Goal: Information Seeking & Learning: Learn about a topic

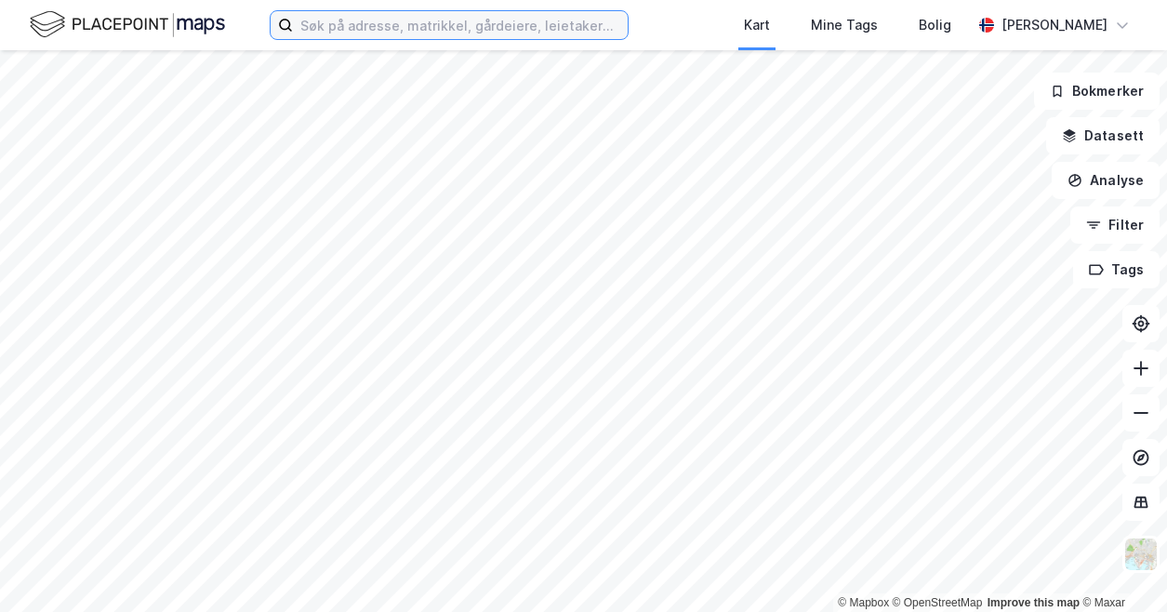
drag, startPoint x: 440, startPoint y: 38, endPoint x: 443, endPoint y: 28, distance: 10.9
click at [440, 35] on input at bounding box center [460, 25] width 335 height 28
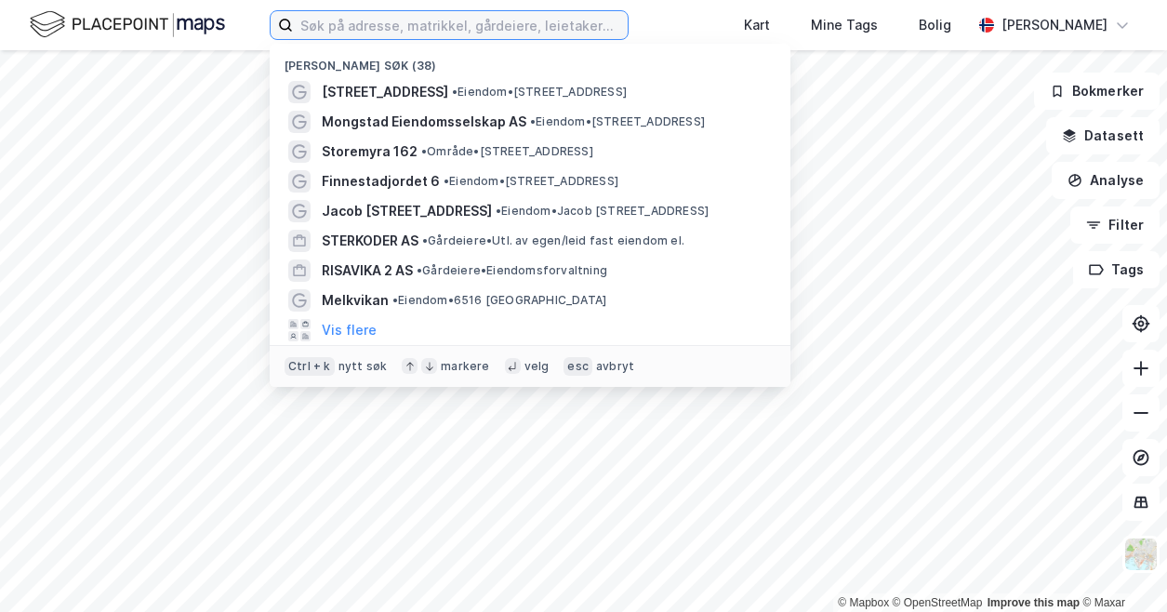
paste input "IMR Property AS"
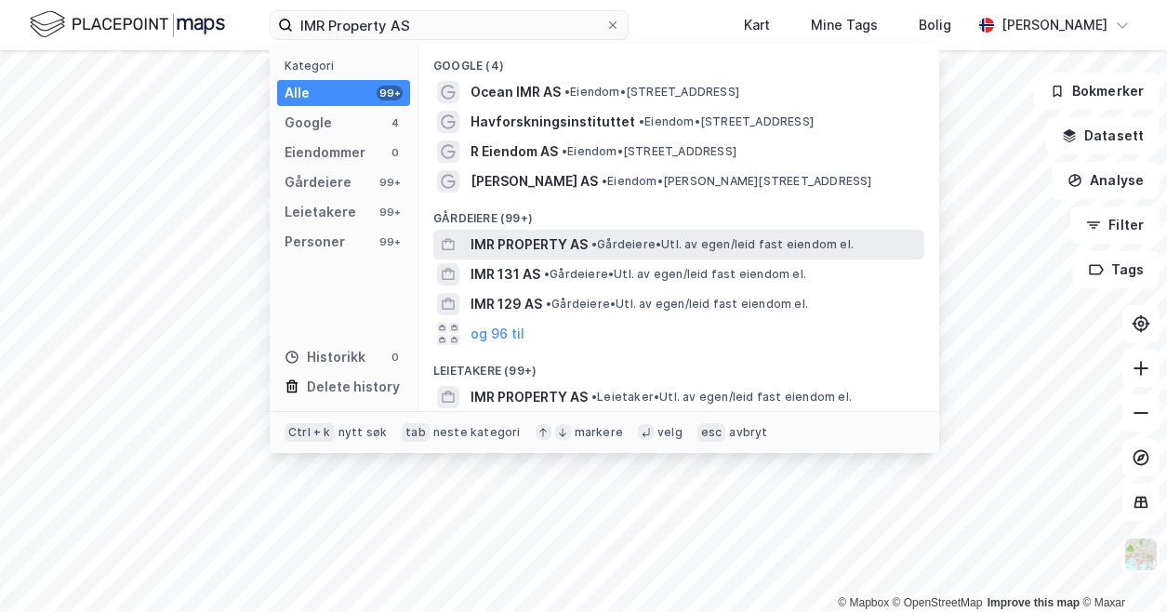
click at [629, 243] on span "• Gårdeiere • Utl. av egen/leid fast eiendom el." at bounding box center [722, 244] width 262 height 15
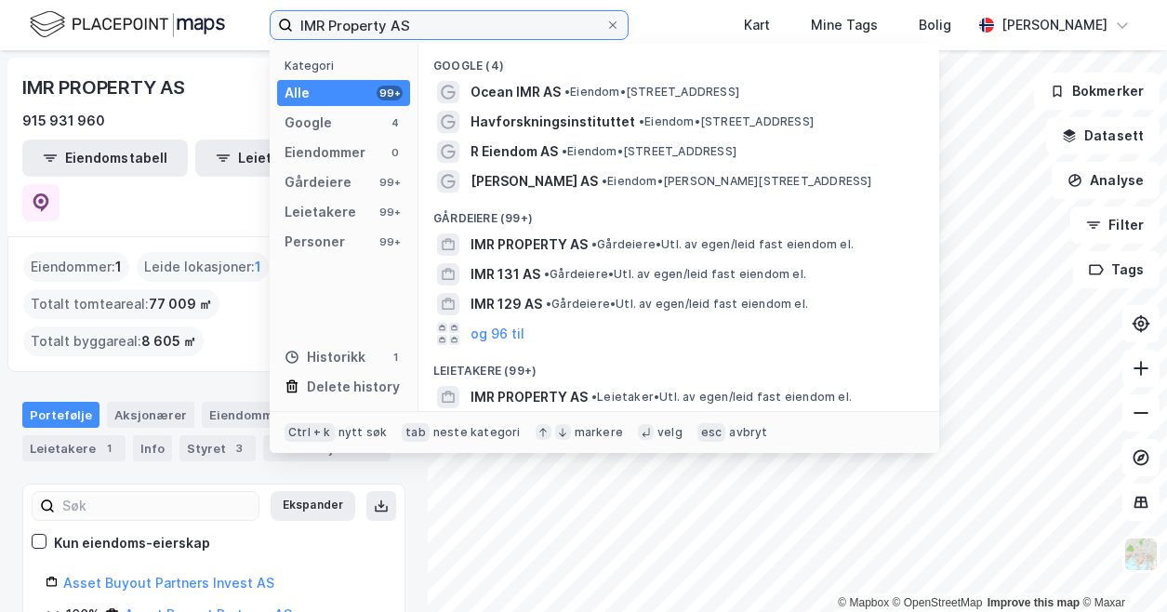
drag, startPoint x: 446, startPoint y: 35, endPoint x: 116, endPoint y: 30, distance: 330.1
click at [116, 30] on div "IMR Property AS Kategori Alle 99+ Google 4 Eiendommer 0 Gårdeiere 99+ Leietaker…" at bounding box center [583, 25] width 1167 height 50
paste input "Mojo Eiendom"
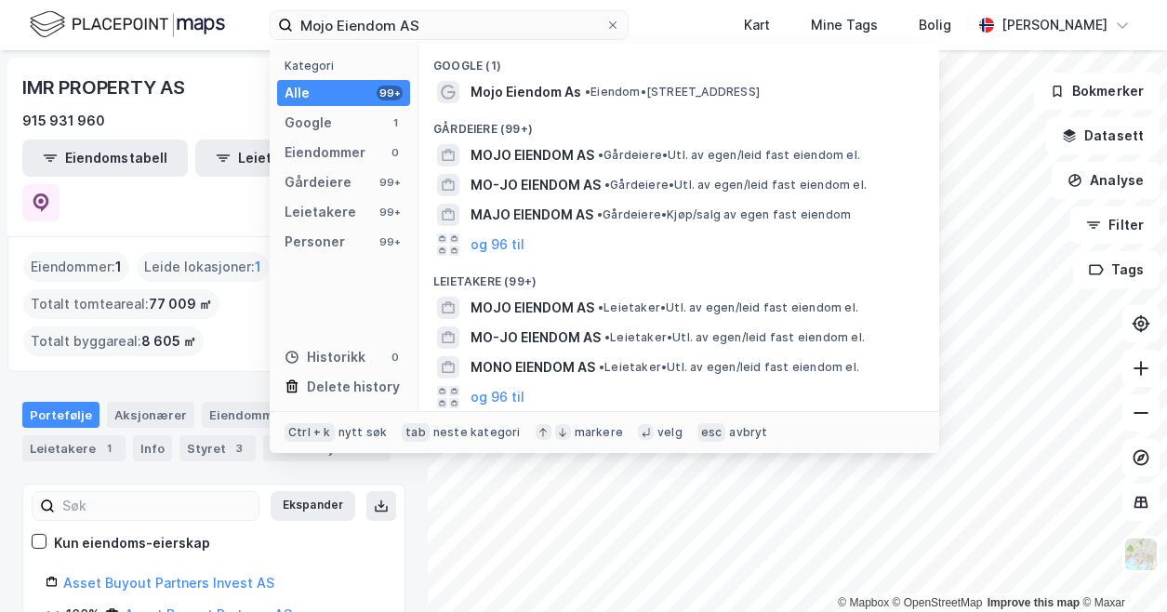
click at [573, 92] on span "Mojo Eiendom As" at bounding box center [525, 92] width 111 height 22
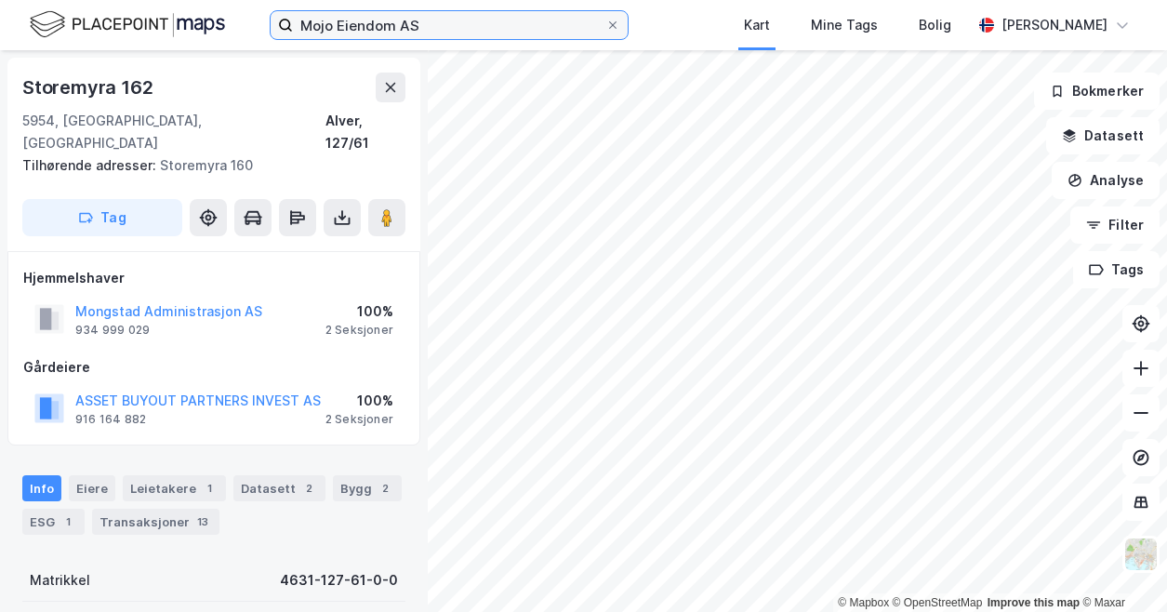
drag, startPoint x: 399, startPoint y: 24, endPoint x: 468, endPoint y: 23, distance: 68.8
click at [400, 24] on input "Mojo Eiendom AS" at bounding box center [449, 25] width 312 height 28
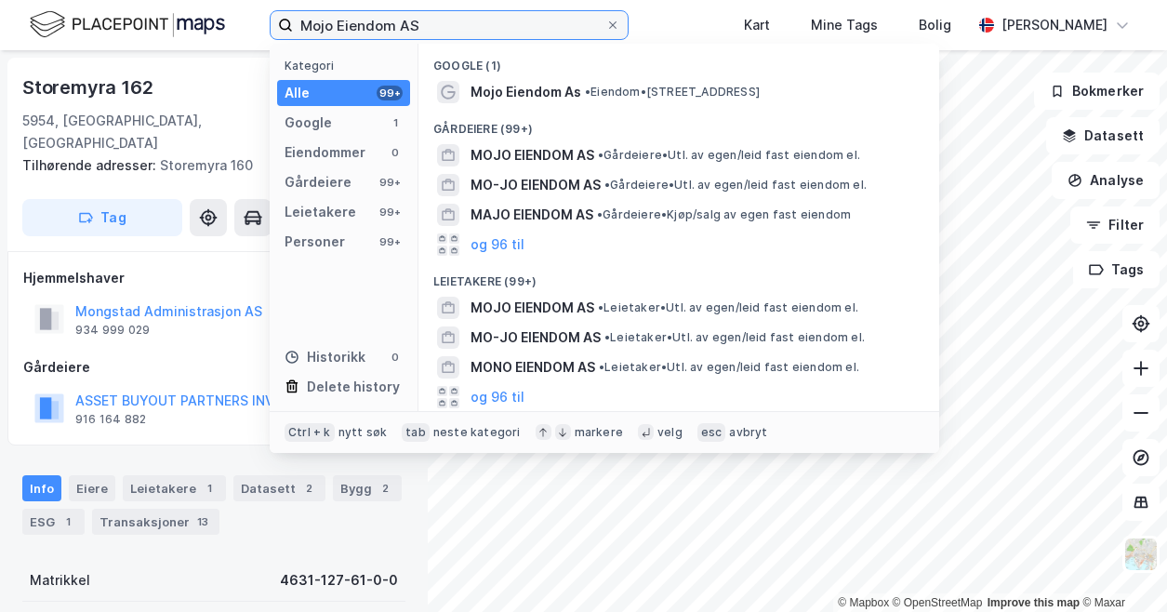
drag, startPoint x: 218, startPoint y: 20, endPoint x: 153, endPoint y: 18, distance: 65.1
click at [153, 18] on div "Mojo Eiendom AS Kategori Alle 99+ Google 1 Eiendommer 0 Gårdeiere 99+ Leietaker…" at bounding box center [583, 25] width 1167 height 50
paste input "ngstad Administrasjon"
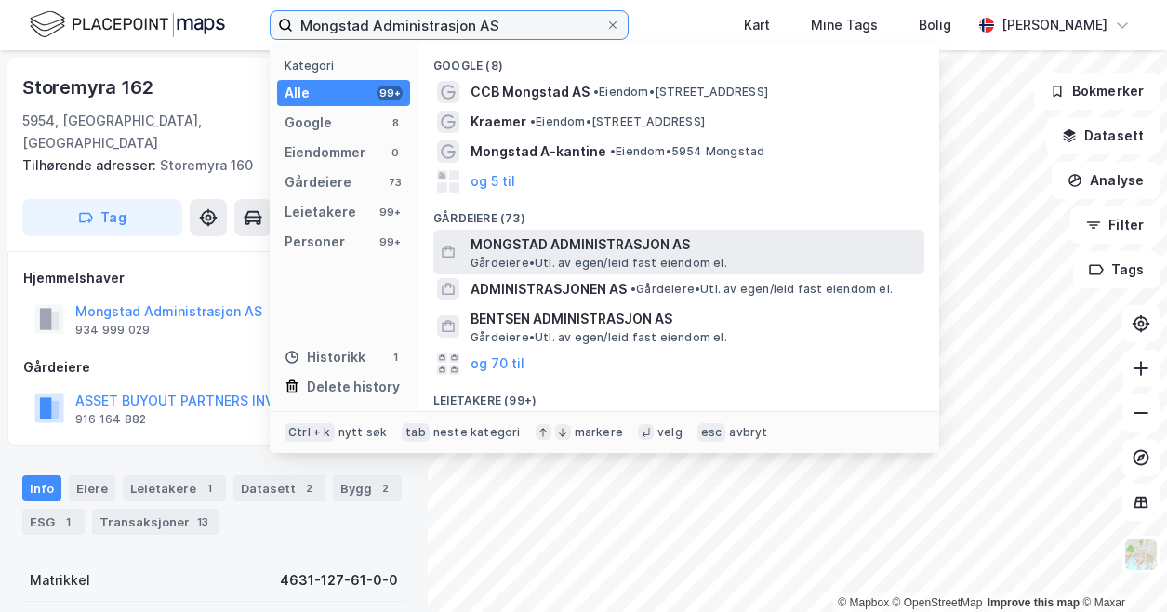
type input "Mongstad Administrasjon AS"
click at [720, 244] on span "MONGSTAD ADMINISTRASJON AS" at bounding box center [693, 244] width 446 height 22
